Goal: Task Accomplishment & Management: Use online tool/utility

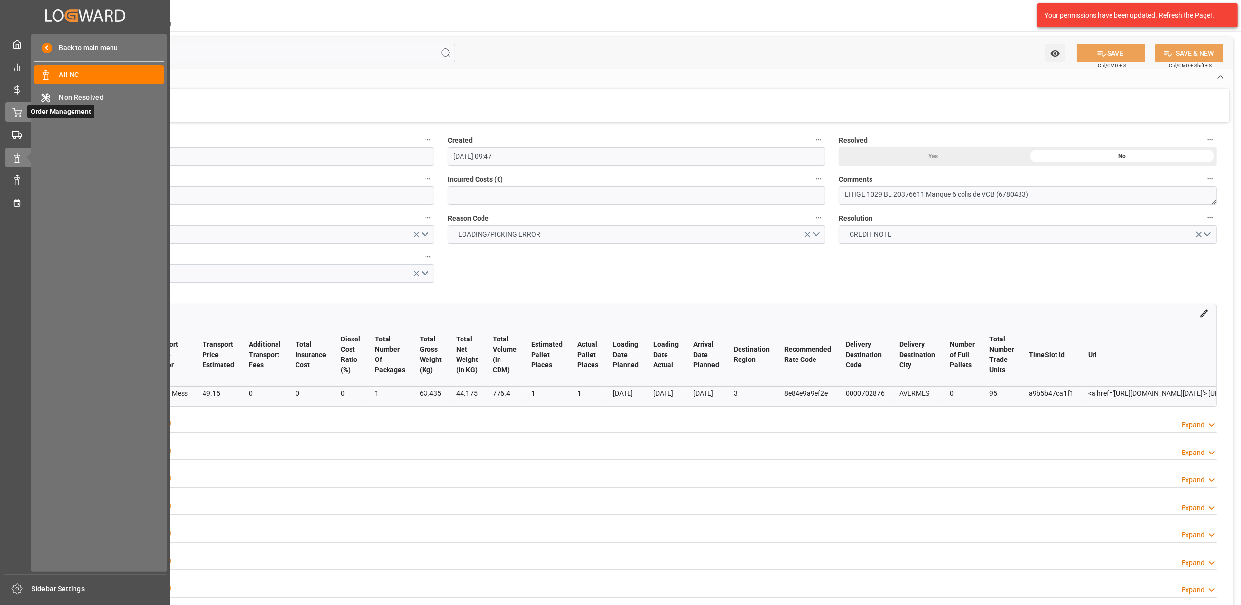
click at [25, 104] on div "Order Management Order Management" at bounding box center [85, 111] width 160 height 19
